Goal: Task Accomplishment & Management: Manage account settings

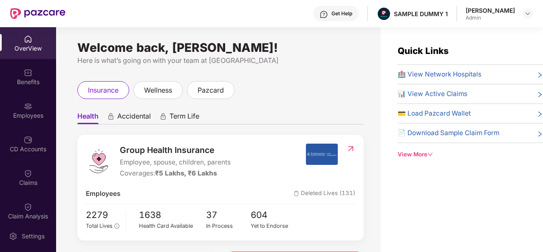
scroll to position [142, 0]
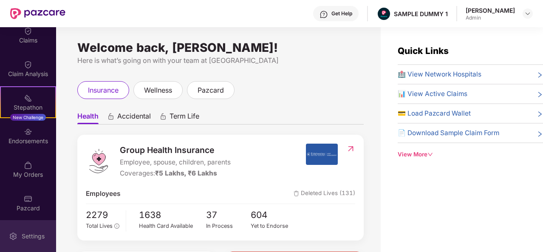
click at [42, 232] on div "Settings" at bounding box center [33, 236] width 28 height 8
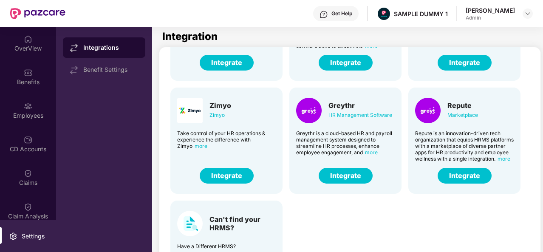
scroll to position [54, 0]
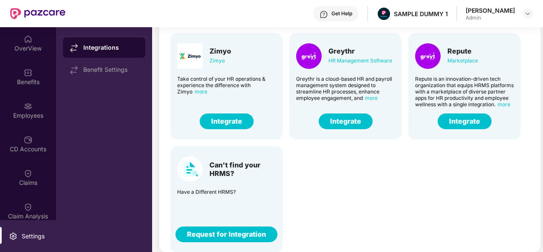
click at [212, 234] on button "Request for Integration" at bounding box center [226, 234] width 102 height 16
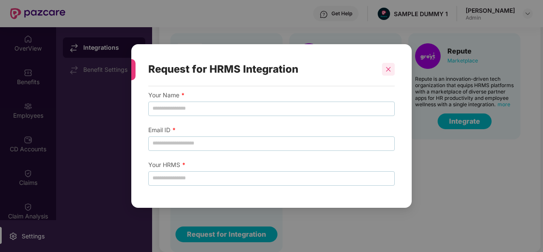
click at [392, 70] on div at bounding box center [388, 69] width 13 height 13
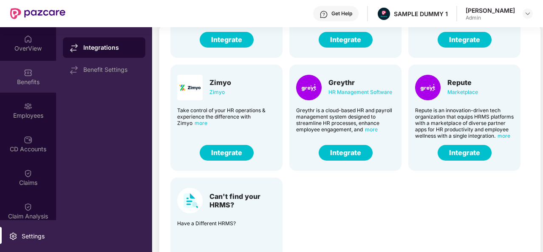
scroll to position [22, 0]
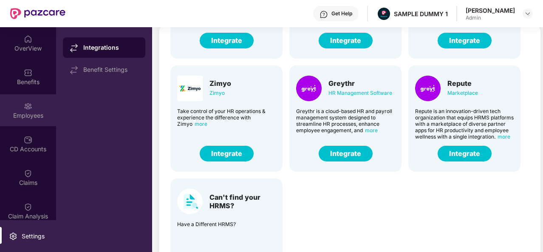
click at [38, 113] on div "Employees" at bounding box center [28, 115] width 56 height 8
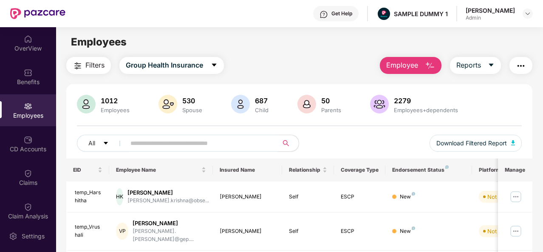
click at [404, 69] on span "Employee" at bounding box center [402, 65] width 32 height 11
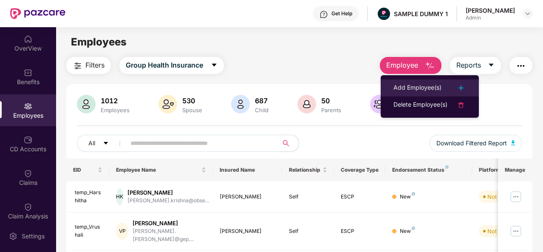
click at [436, 93] on div "Add Employee(s)" at bounding box center [417, 88] width 48 height 10
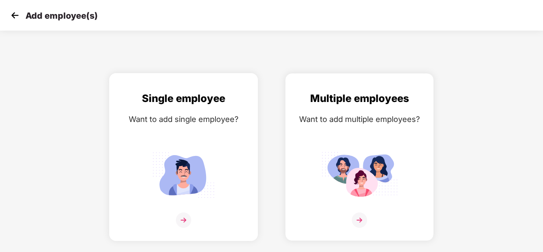
click at [237, 113] on div "Want to add single employee?" at bounding box center [183, 119] width 131 height 12
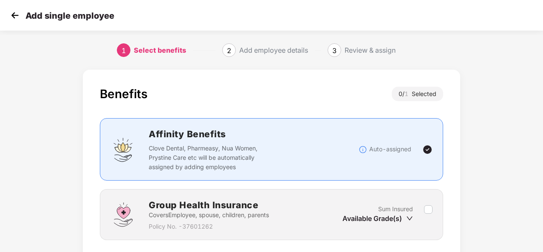
scroll to position [61, 0]
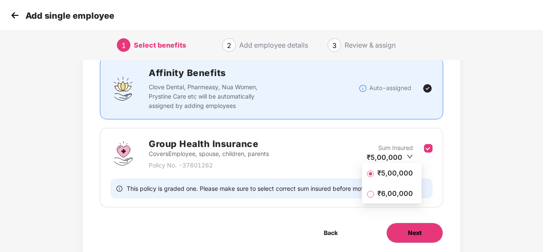
click at [425, 228] on button "Next" at bounding box center [414, 233] width 57 height 20
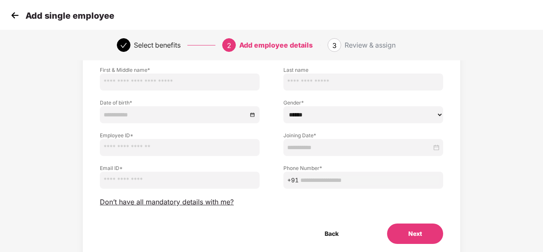
scroll to position [60, 0]
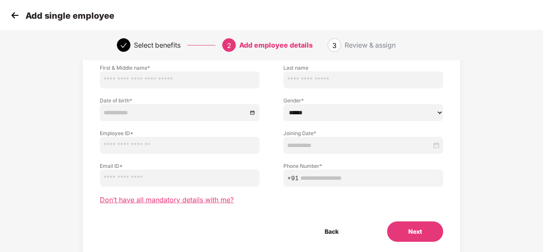
click at [211, 197] on span "Don’t have all mandatory details with me?" at bounding box center [167, 199] width 134 height 9
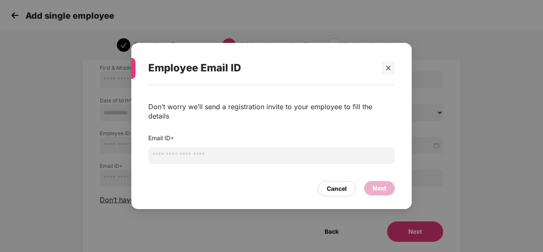
click at [266, 149] on input "email" at bounding box center [271, 155] width 246 height 17
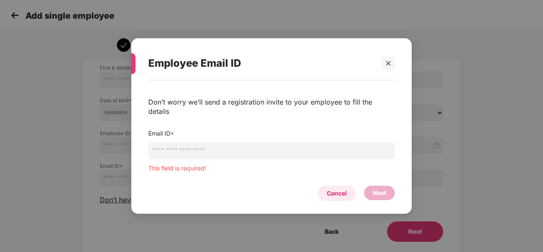
click at [338, 189] on div "Cancel" at bounding box center [337, 193] width 20 height 9
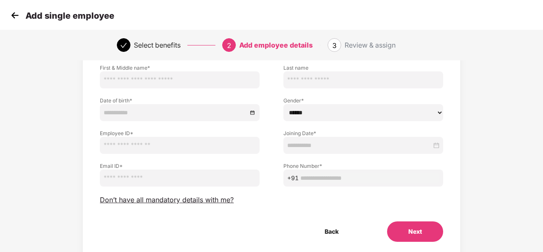
click at [14, 20] on img at bounding box center [14, 15] width 13 height 13
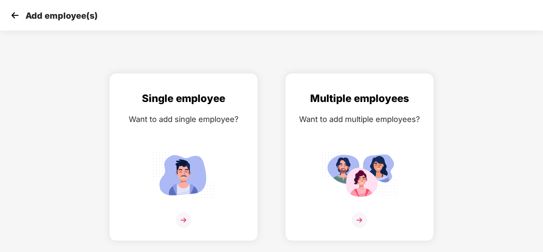
click at [8, 16] on div "Add employee(s)" at bounding box center [271, 15] width 543 height 31
click at [11, 16] on img at bounding box center [14, 15] width 13 height 13
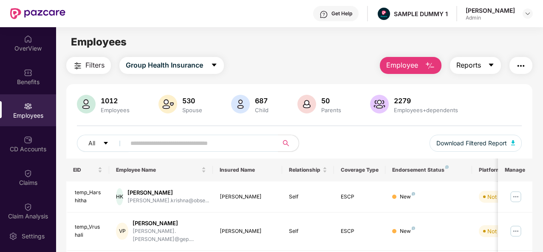
click at [473, 67] on span "Reports" at bounding box center [468, 65] width 25 height 11
click at [519, 64] on img "button" at bounding box center [520, 66] width 10 height 10
click at [350, 146] on div "All Download Filtered Report" at bounding box center [299, 147] width 445 height 24
click at [37, 85] on div "Benefits" at bounding box center [28, 82] width 56 height 8
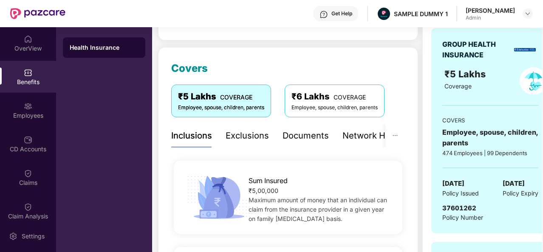
scroll to position [91, 0]
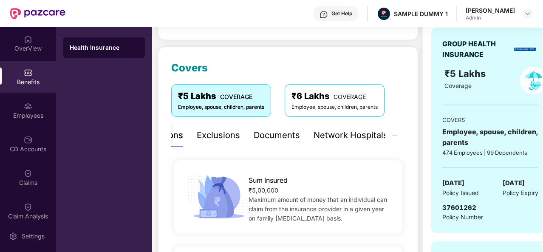
click at [354, 132] on div "Network Hospitals" at bounding box center [350, 135] width 74 height 13
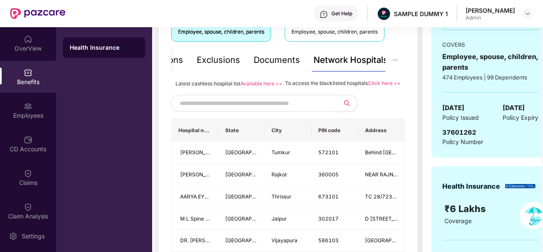
scroll to position [166, 0]
click at [255, 110] on input "text" at bounding box center [252, 103] width 145 height 13
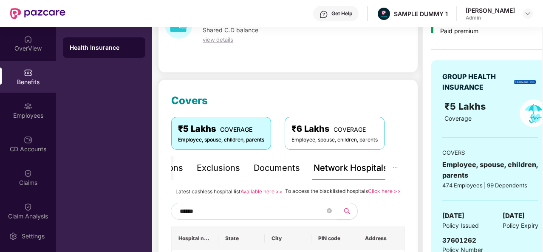
scroll to position [59, 0]
click at [222, 217] on input "******" at bounding box center [252, 210] width 145 height 13
type input "*"
type input "******"
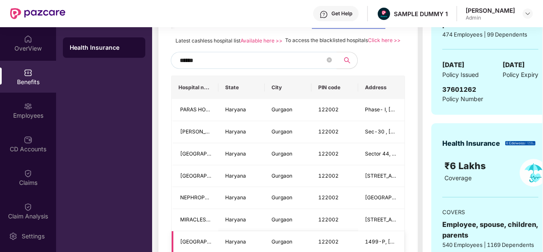
scroll to position [208, 0]
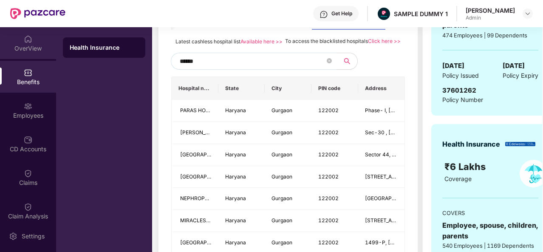
click at [27, 51] on div "OverView" at bounding box center [28, 48] width 56 height 8
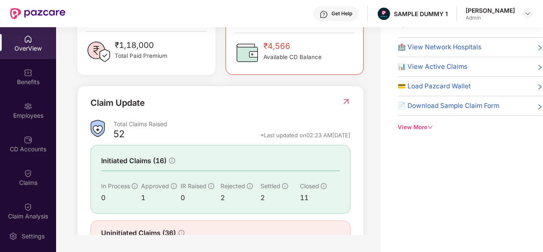
scroll to position [223, 0]
